Goal: Navigation & Orientation: Find specific page/section

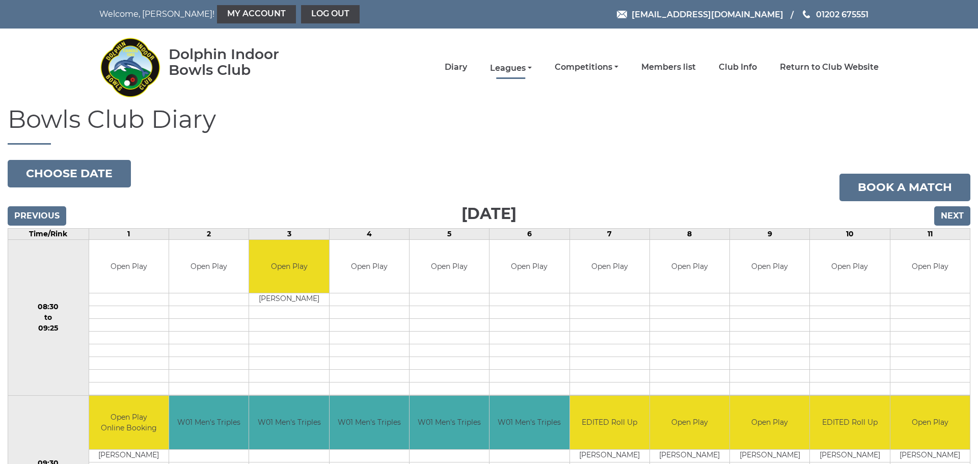
click at [516, 68] on link "Leagues" at bounding box center [511, 68] width 42 height 11
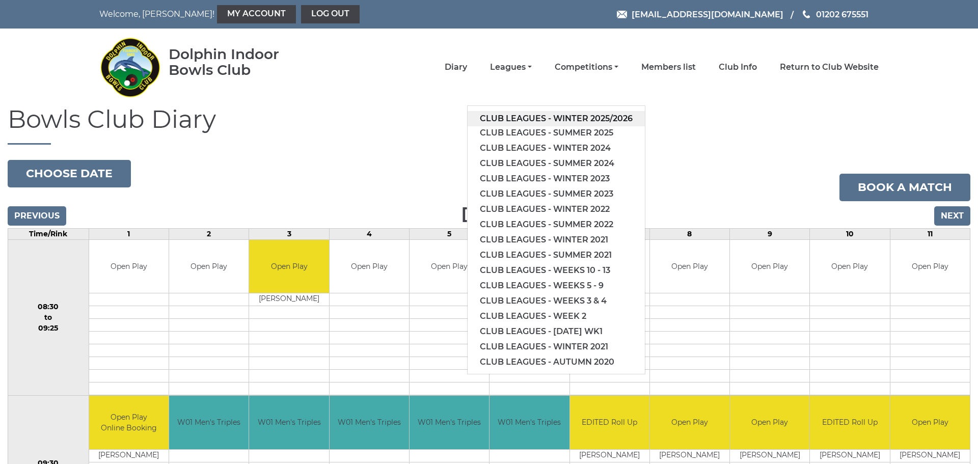
click at [542, 115] on link "Club leagues - Winter 2025/2026" at bounding box center [555, 118] width 177 height 15
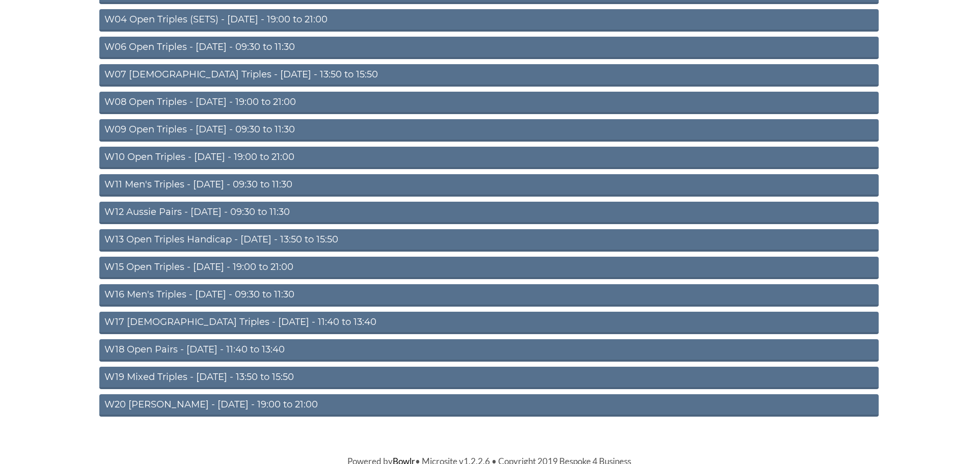
scroll to position [247, 0]
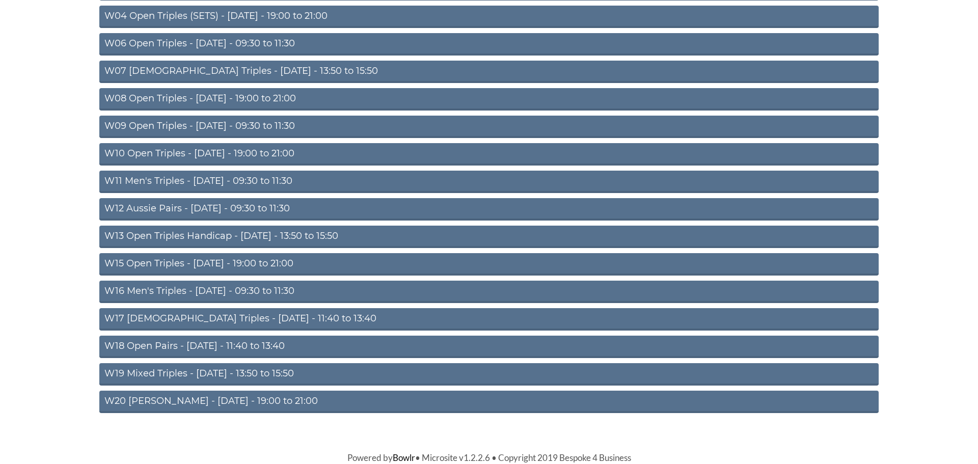
click at [191, 291] on link "W16 Men's Triples - [DATE] - 09:30 to 11:30" at bounding box center [488, 292] width 779 height 22
